Goal: Information Seeking & Learning: Learn about a topic

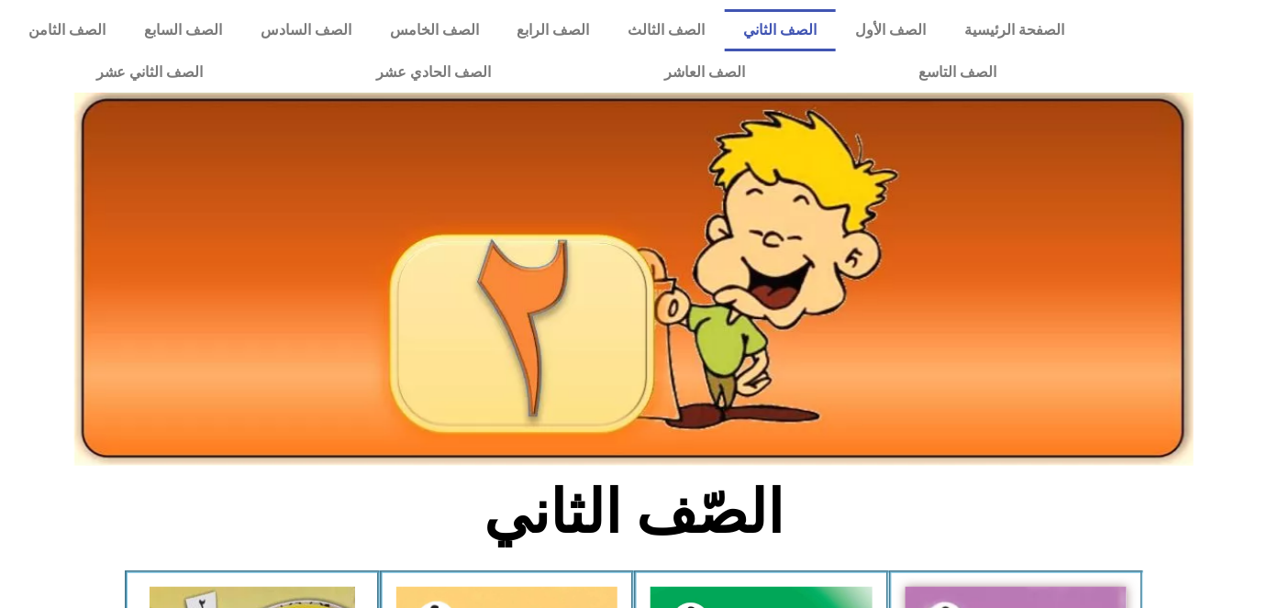
click at [418, 518] on h2 "الصّف الثاني" at bounding box center [634, 513] width 607 height 72
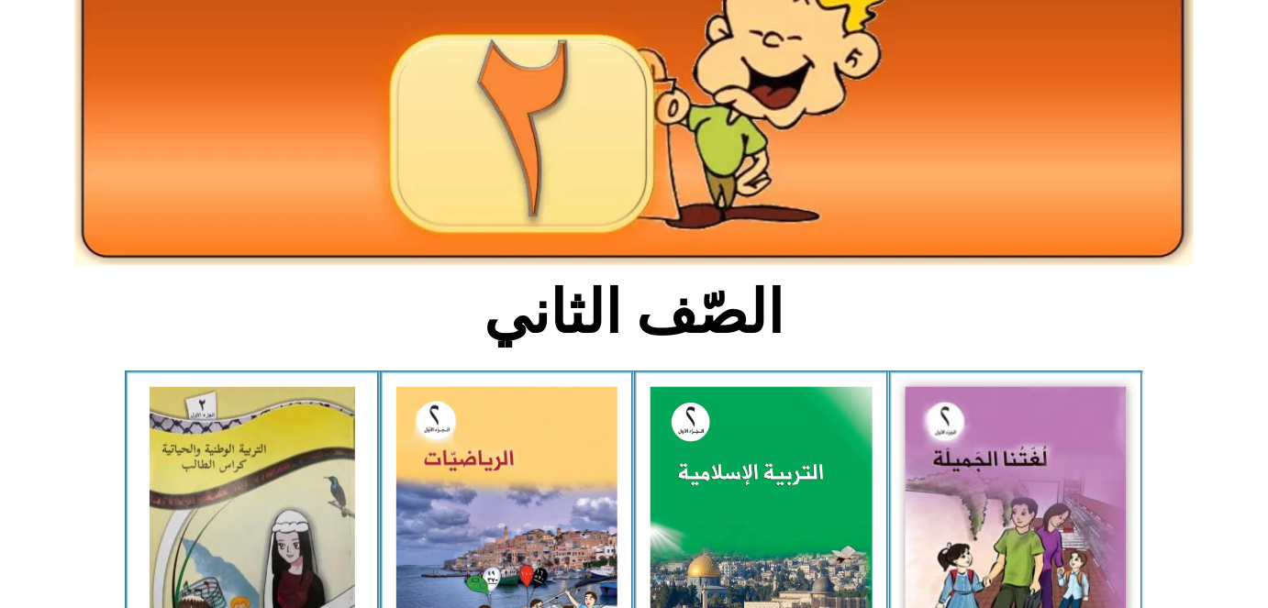
scroll to position [266, 0]
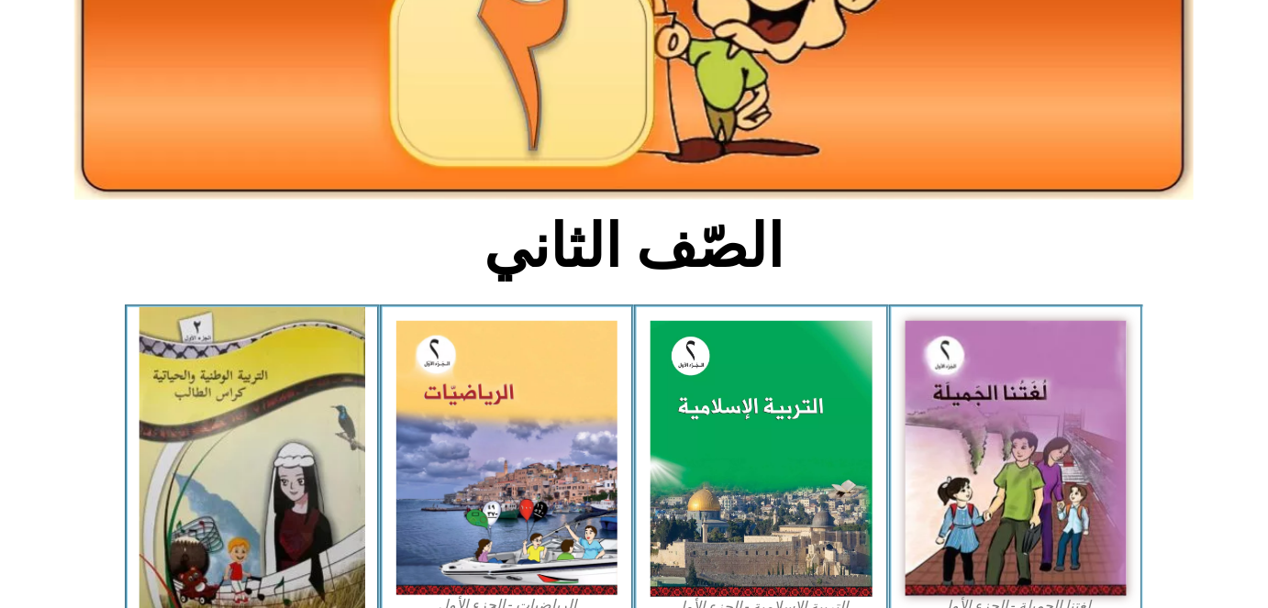
click at [187, 411] on img at bounding box center [252, 458] width 226 height 303
